Goal: Communication & Community: Answer question/provide support

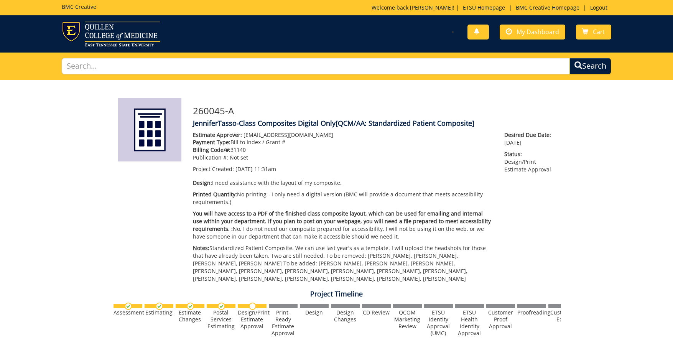
scroll to position [68124, 0]
click at [629, 165] on div "260045-A JenniferTasso-Class Composites Digital Only [QCM/AA: Standardized Pati…" at bounding box center [336, 355] width 673 height 550
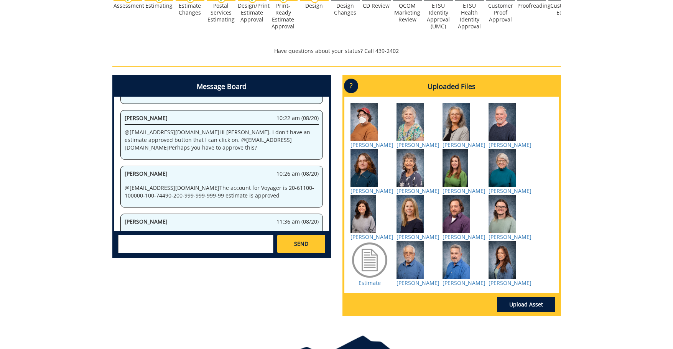
scroll to position [345, 0]
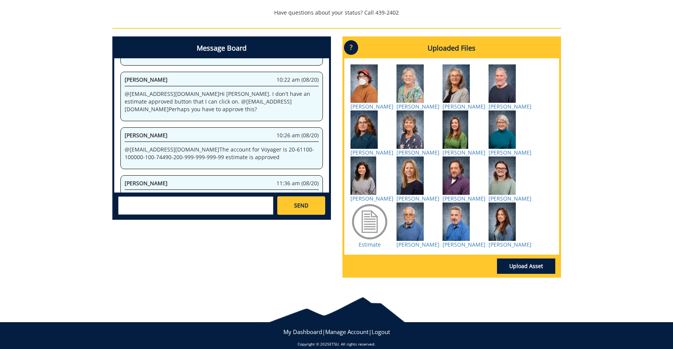
click at [200, 210] on textarea at bounding box center [195, 205] width 155 height 18
type textarea "@bakerr@etsu.edu Thank you so much!"
click at [294, 203] on link "SEND" at bounding box center [301, 205] width 48 height 18
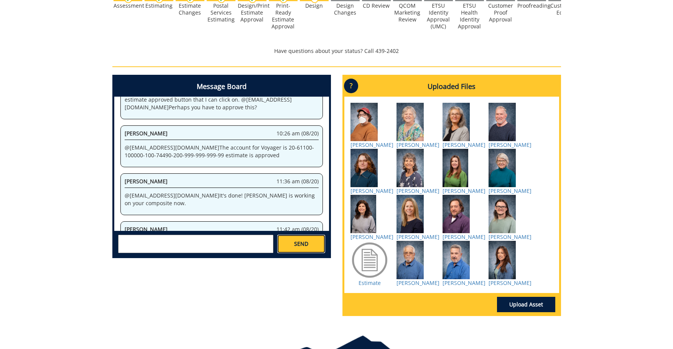
scroll to position [269, 0]
